Goal: Obtain resource: Obtain resource

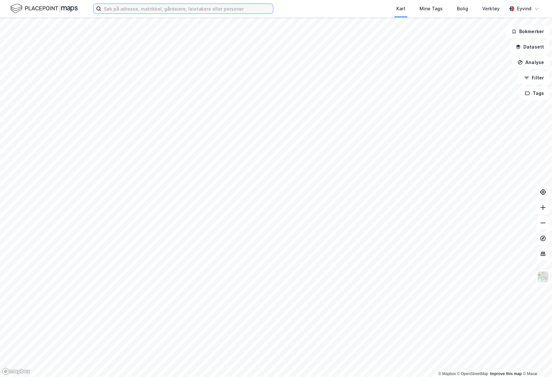
click at [160, 8] on input at bounding box center [187, 9] width 172 height 10
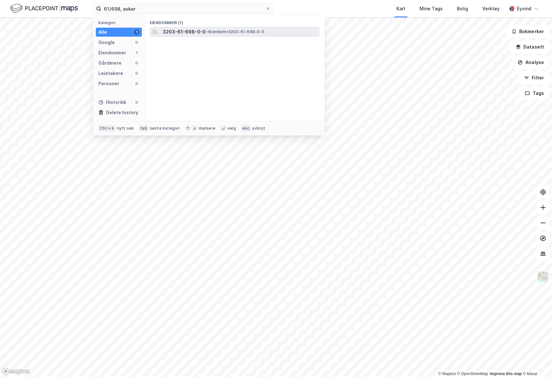
click at [267, 31] on div "3203-61-698-0-0 • Eiendom • 3203-61-698-0-0" at bounding box center [241, 32] width 156 height 8
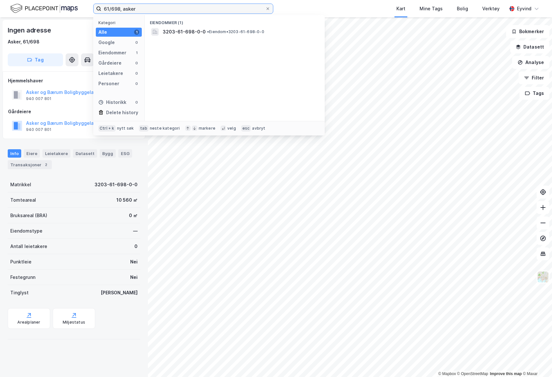
click at [119, 8] on input "61/698, asker" at bounding box center [183, 9] width 164 height 10
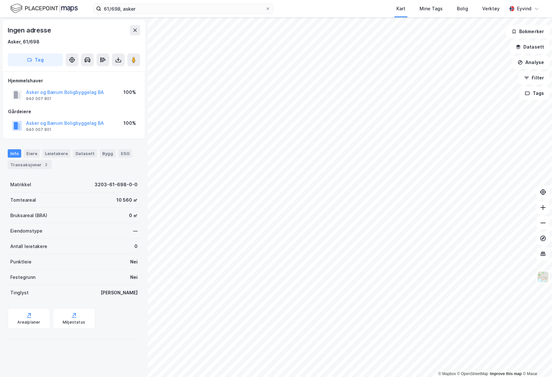
click at [74, 108] on div "Gårdeiere" at bounding box center [74, 112] width 132 height 8
click at [121, 65] on button at bounding box center [118, 59] width 13 height 13
click at [110, 76] on div "Last ned grunnbok" at bounding box center [90, 72] width 68 height 10
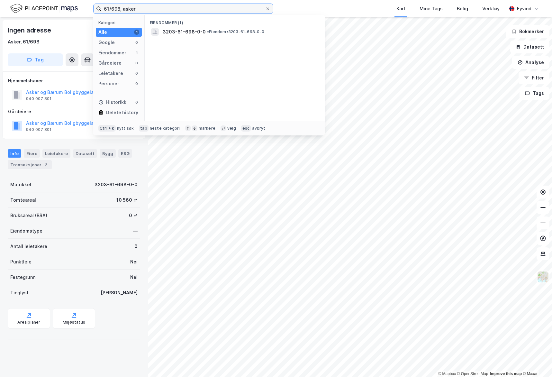
click at [116, 10] on input "61/698, asker" at bounding box center [183, 9] width 164 height 10
click at [118, 10] on input "61/698, asker" at bounding box center [183, 9] width 164 height 10
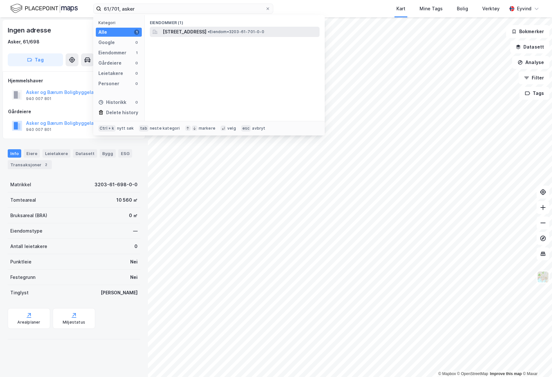
click at [172, 34] on span "Korpefaret 1, 1386, ASKER, ASKER" at bounding box center [185, 32] width 44 height 8
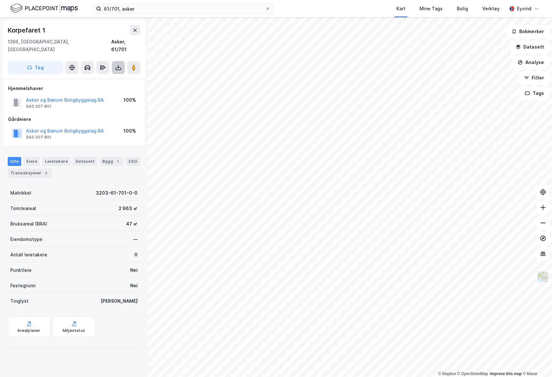
click at [122, 62] on button at bounding box center [118, 67] width 13 height 13
click at [119, 75] on div "Last ned grunnbok" at bounding box center [90, 80] width 68 height 10
click at [424, 207] on icon at bounding box center [543, 207] width 6 height 6
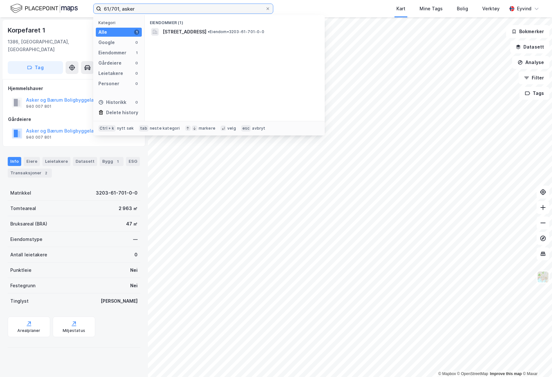
drag, startPoint x: 122, startPoint y: 11, endPoint x: 52, endPoint y: 10, distance: 70.4
click at [52, 10] on div "61/701, asker Kategori Alle 1 Google 0 Eiendommer 1 Gårdeiere 0 Leietakere 0 Pe…" at bounding box center [276, 8] width 552 height 17
drag, startPoint x: 204, startPoint y: 7, endPoint x: 35, endPoint y: 11, distance: 169.1
click at [35, 11] on div "991615350 Kategori Alle 0 Google 0 Eiendommer 0 Gårdeiere 0 Leietakere 0 Person…" at bounding box center [276, 8] width 552 height 17
type input "991615350"
